Goal: Task Accomplishment & Management: Use online tool/utility

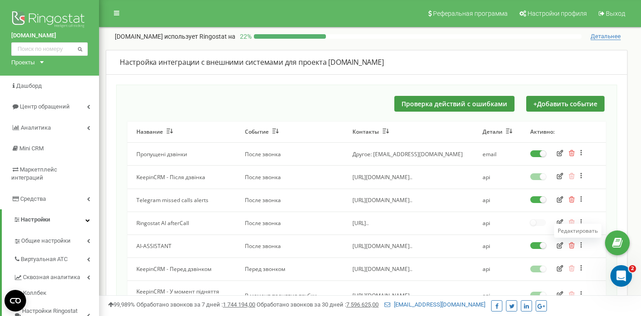
click at [560, 244] on icon "button" at bounding box center [560, 245] width 6 height 6
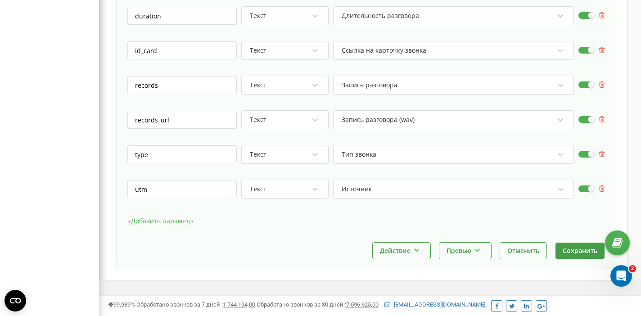
scroll to position [612, 0]
click at [561, 185] on icon at bounding box center [560, 189] width 9 height 9
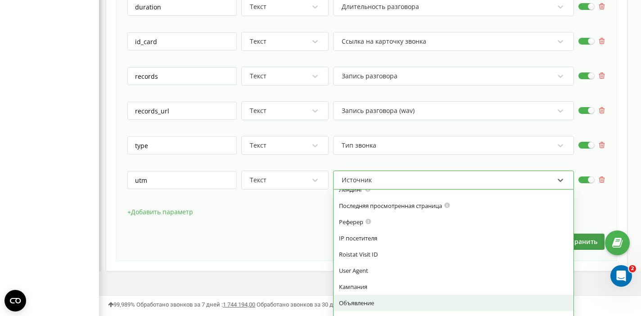
scroll to position [615, 0]
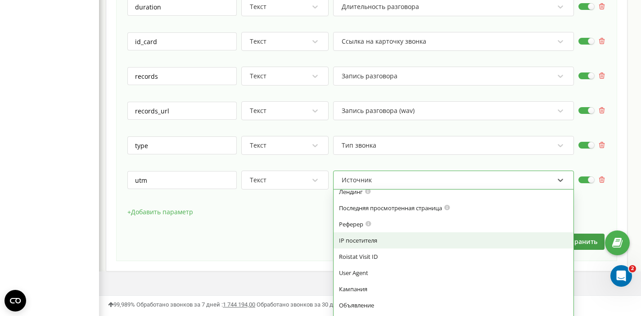
click at [297, 212] on div "+ Добавить параметр" at bounding box center [366, 216] width 479 height 23
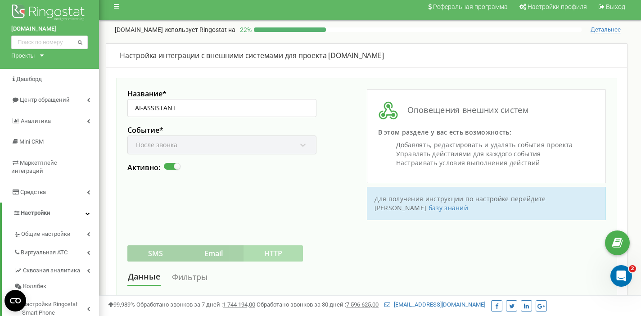
scroll to position [17, 0]
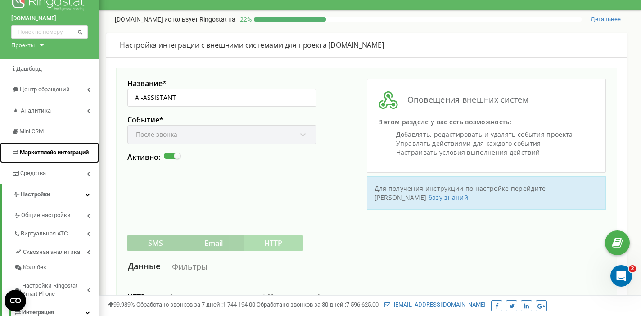
click at [98, 159] on link "Маркетплейс интеграций" at bounding box center [49, 152] width 99 height 21
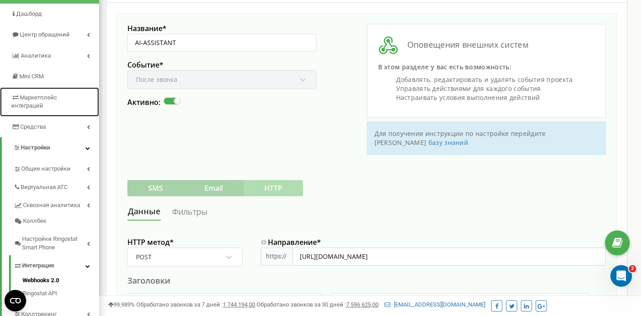
scroll to position [220, 0]
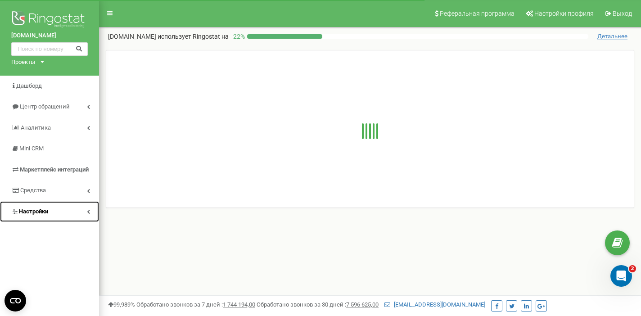
click at [34, 209] on span "Настройки" at bounding box center [33, 211] width 29 height 7
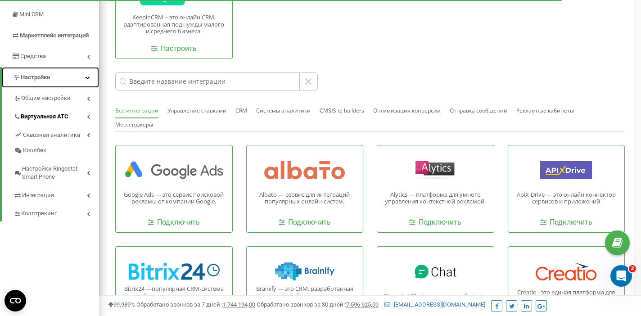
scroll to position [136, 0]
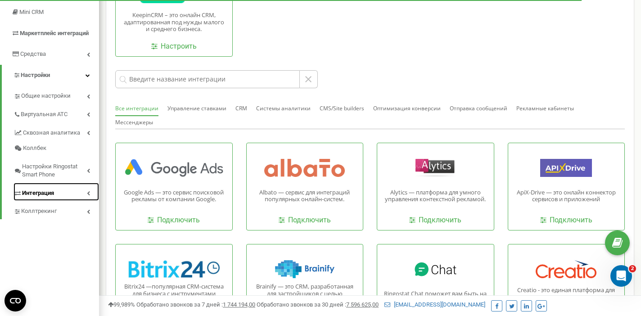
click at [45, 189] on span "Интеграция" at bounding box center [38, 193] width 32 height 9
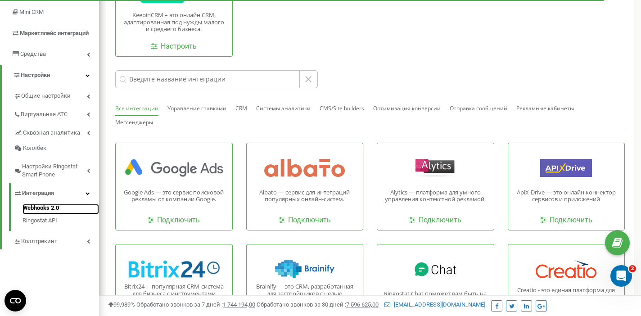
click at [42, 210] on link "Webhooks 2.0" at bounding box center [61, 209] width 77 height 11
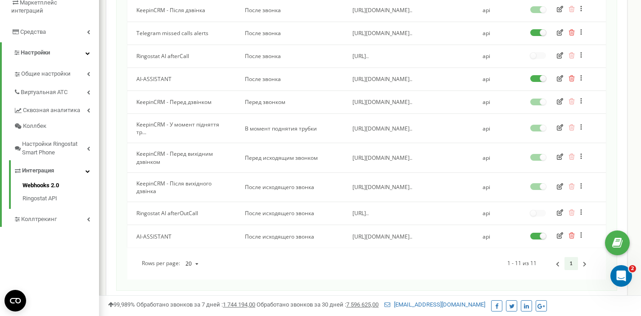
scroll to position [168, 0]
click at [559, 233] on icon "button" at bounding box center [560, 234] width 6 height 6
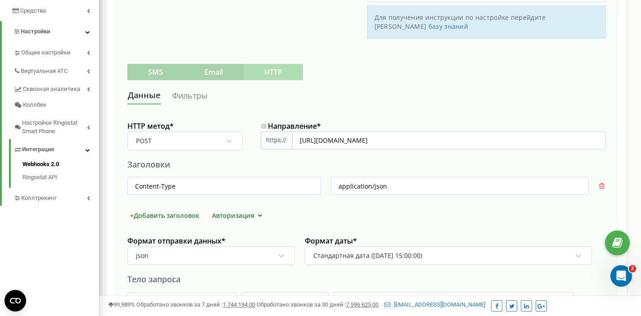
scroll to position [195, 0]
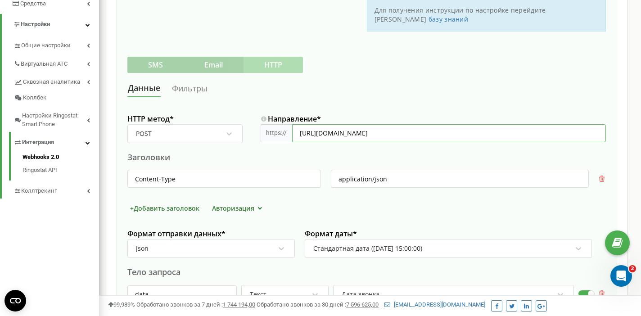
click at [425, 125] on input "[URL][DOMAIN_NAME]" at bounding box center [449, 133] width 314 height 18
drag, startPoint x: 425, startPoint y: 125, endPoint x: 422, endPoint y: 72, distance: 53.7
paste input "wk555pqg"
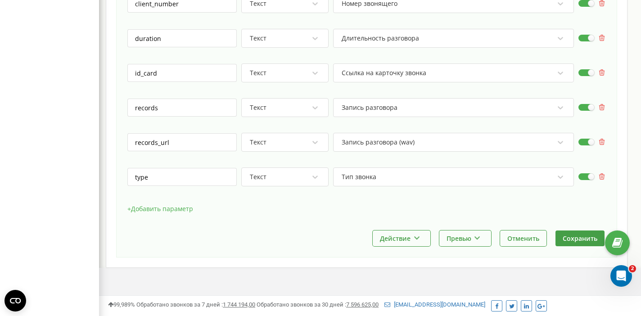
scroll to position [592, 0]
type input "[URL][DOMAIN_NAME]"
click at [573, 229] on button "Сохранить" at bounding box center [580, 237] width 49 height 16
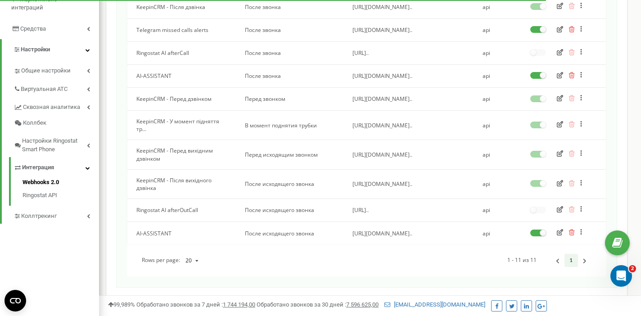
scroll to position [173, 0]
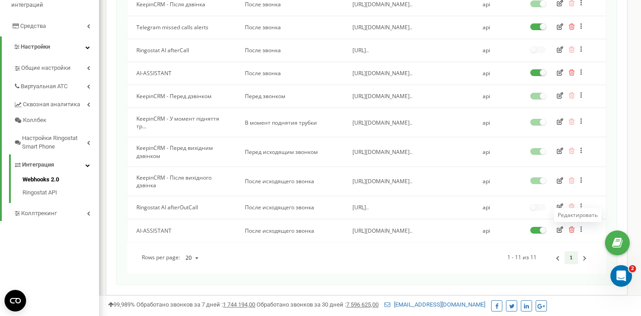
click at [558, 230] on icon "button" at bounding box center [560, 229] width 6 height 6
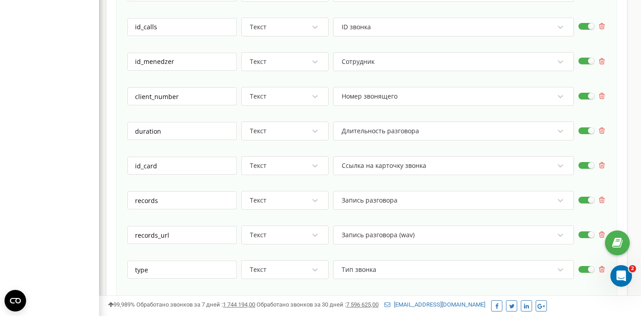
scroll to position [592, 0]
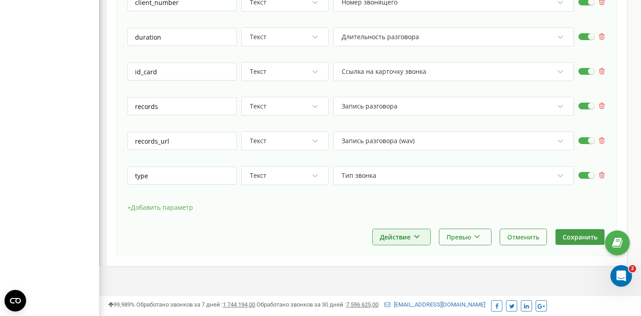
click at [417, 233] on icon at bounding box center [417, 235] width 8 height 5
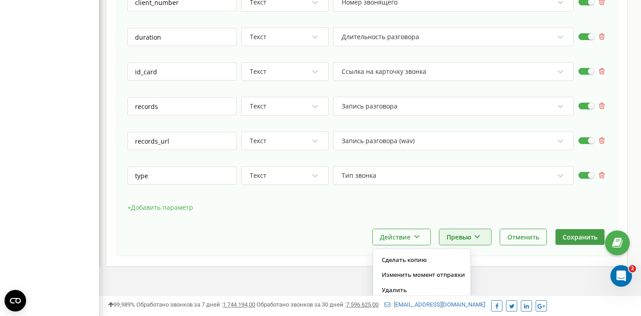
click at [481, 233] on icon at bounding box center [478, 235] width 8 height 5
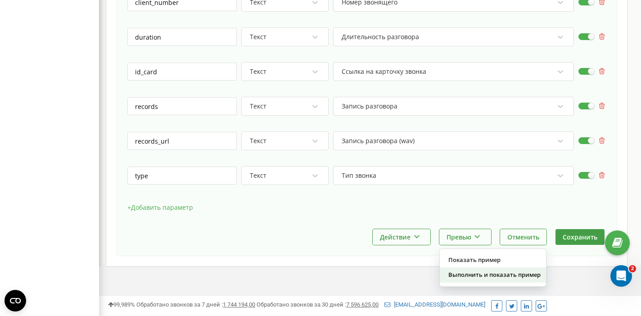
click at [474, 268] on div "Выполнить и показать пример" at bounding box center [493, 275] width 106 height 15
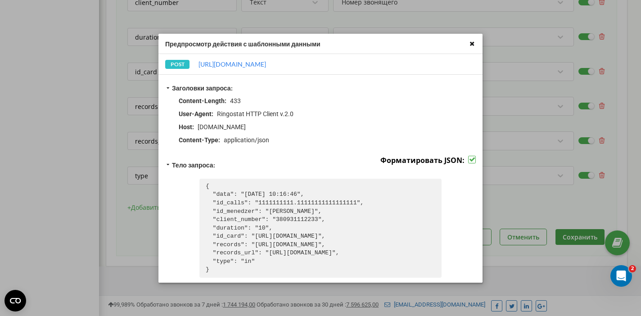
click at [471, 42] on icon at bounding box center [472, 43] width 10 height 10
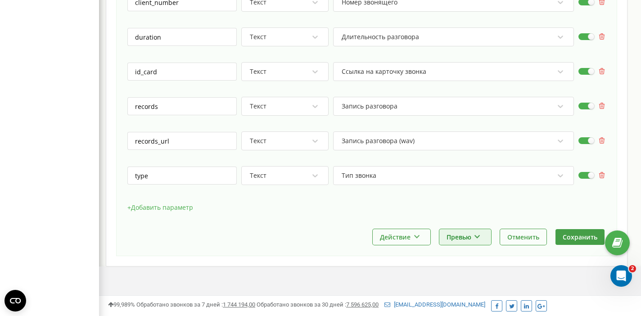
click at [476, 233] on icon at bounding box center [478, 235] width 8 height 5
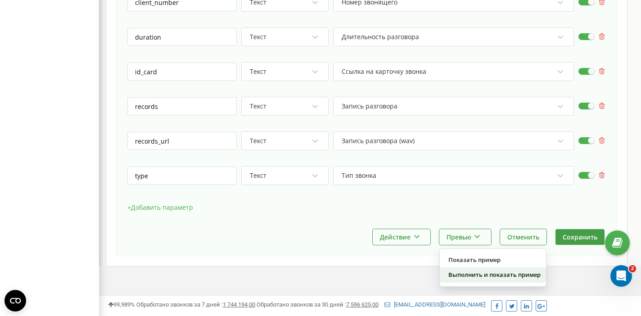
click at [470, 268] on div "Выполнить и показать пример" at bounding box center [493, 275] width 106 height 15
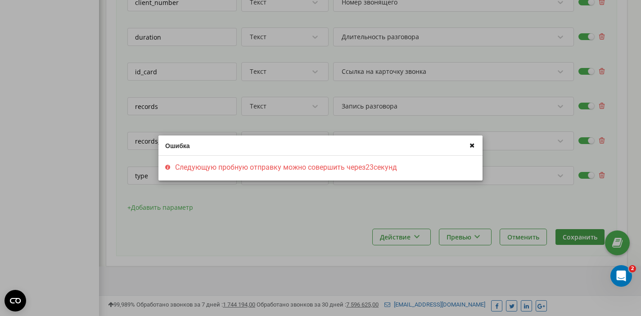
click at [470, 146] on icon at bounding box center [472, 145] width 10 height 10
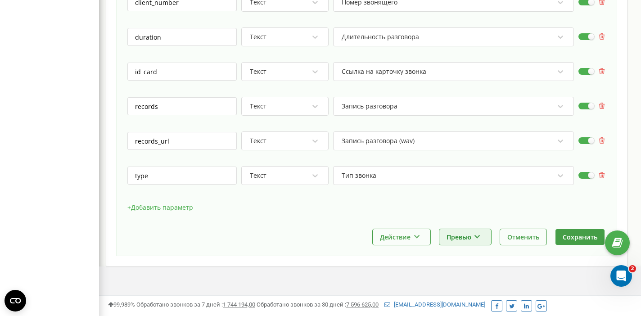
click at [476, 233] on icon at bounding box center [478, 235] width 8 height 5
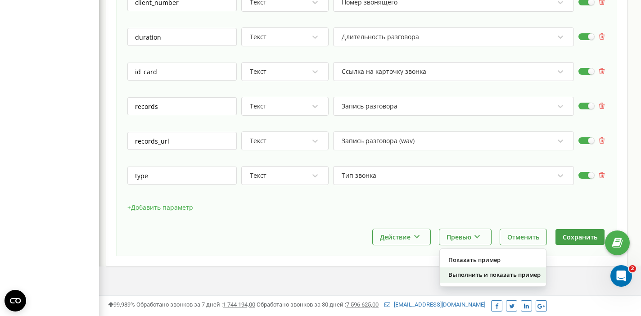
click at [470, 268] on div "Выполнить и показать пример" at bounding box center [493, 275] width 106 height 15
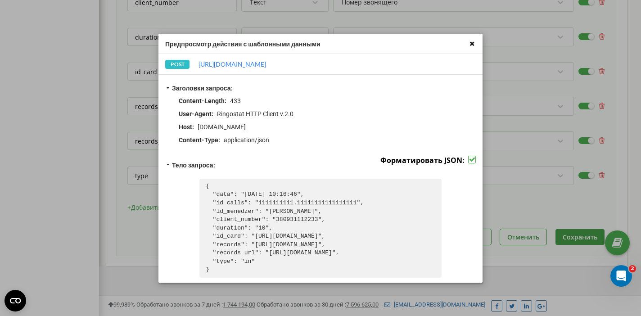
click at [472, 44] on icon at bounding box center [472, 43] width 10 height 10
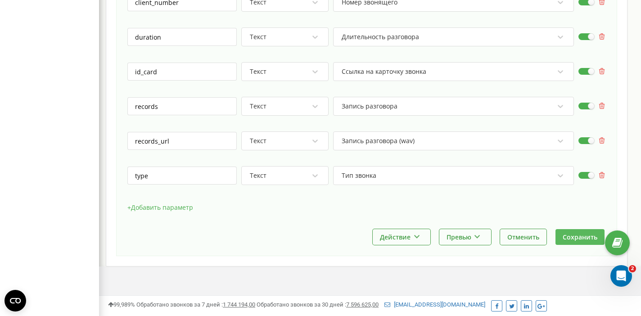
click at [574, 231] on button "Сохранить" at bounding box center [580, 237] width 49 height 16
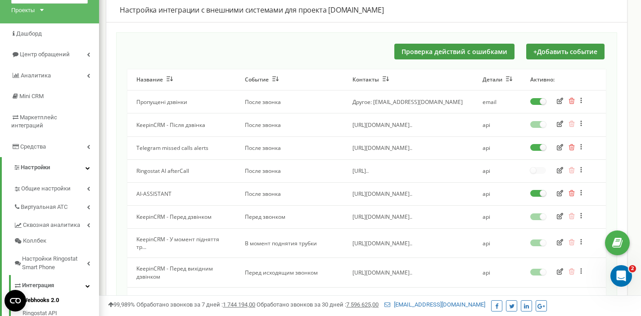
scroll to position [52, 0]
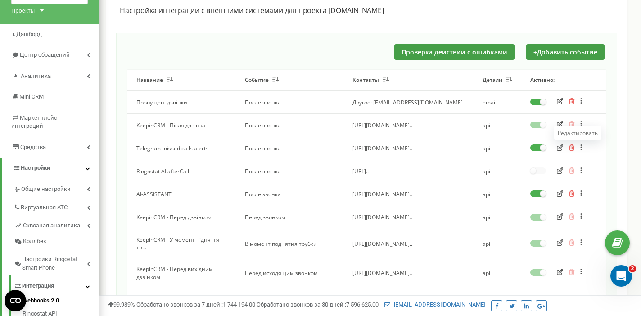
click at [559, 148] on icon "button" at bounding box center [560, 148] width 6 height 6
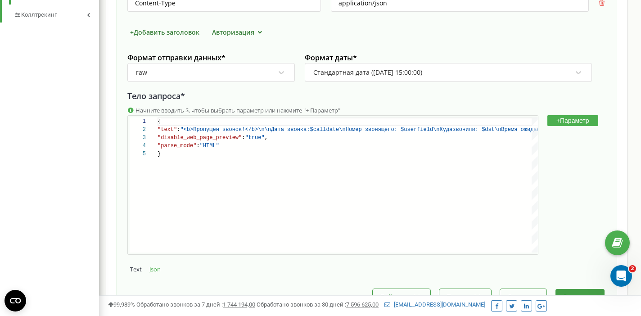
scroll to position [381, 0]
